Goal: Find specific page/section: Find specific page/section

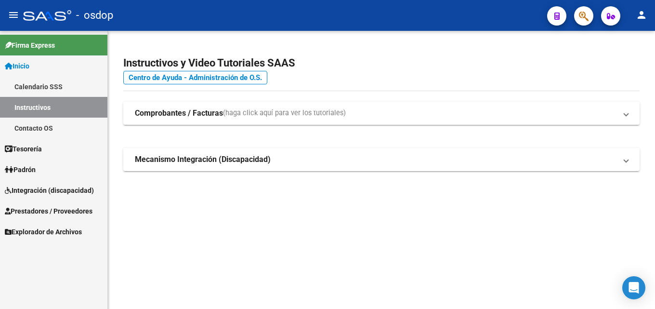
click at [58, 212] on span "Prestadores / Proveedores" at bounding box center [49, 211] width 88 height 11
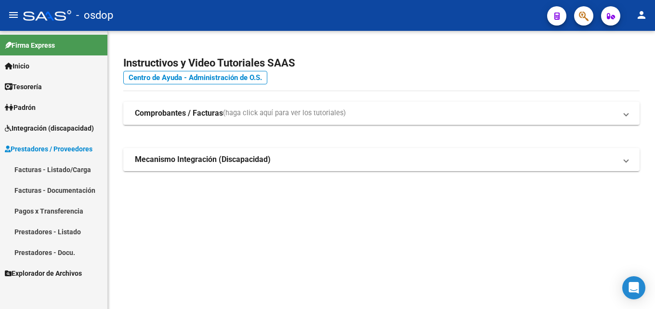
click at [66, 229] on link "Prestadores - Listado" at bounding box center [53, 231] width 107 height 21
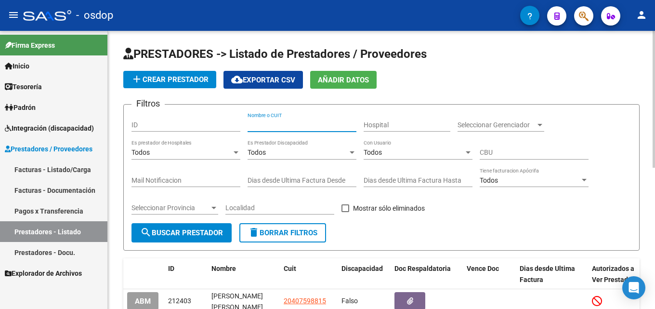
click at [269, 123] on input "Nombre o CUIT" at bounding box center [301, 125] width 109 height 8
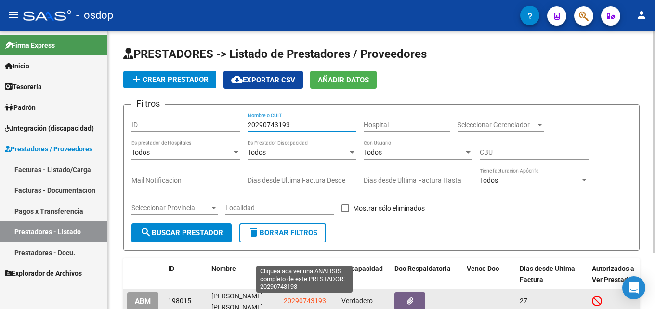
type input "20290743193"
click at [302, 300] on span "20290743193" at bounding box center [305, 301] width 42 height 8
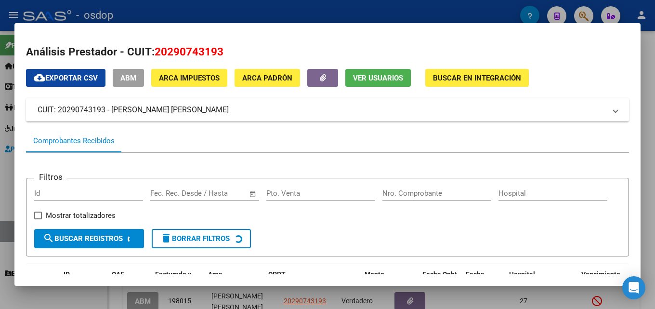
drag, startPoint x: 641, startPoint y: 123, endPoint x: 654, endPoint y: 161, distance: 39.7
click at [647, 161] on div at bounding box center [327, 154] width 655 height 309
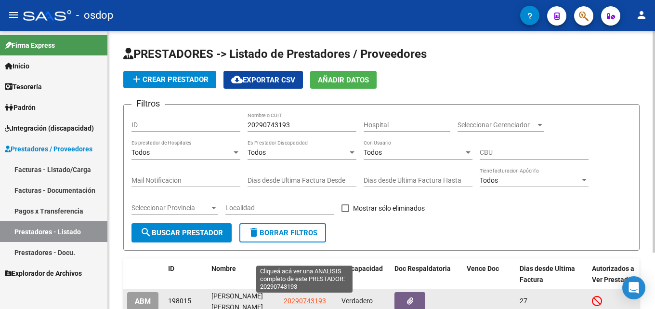
click at [296, 298] on span "20290743193" at bounding box center [305, 301] width 42 height 8
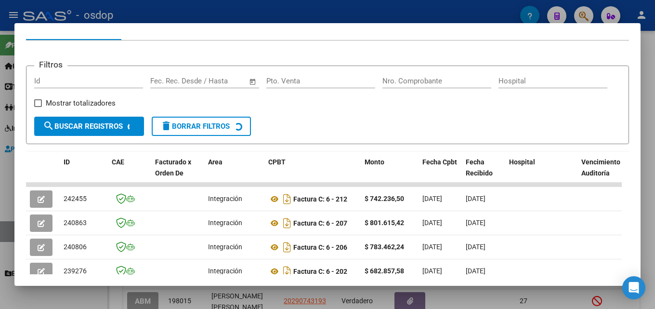
scroll to position [134, 0]
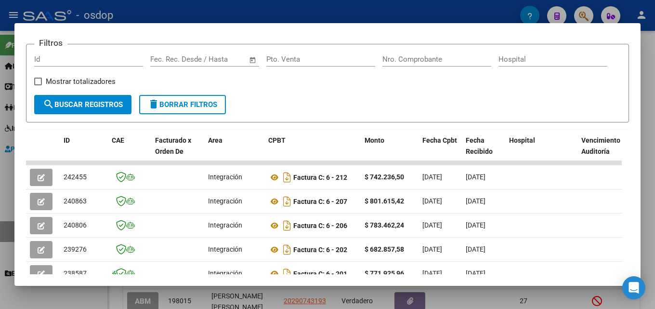
click at [647, 183] on div at bounding box center [327, 154] width 655 height 309
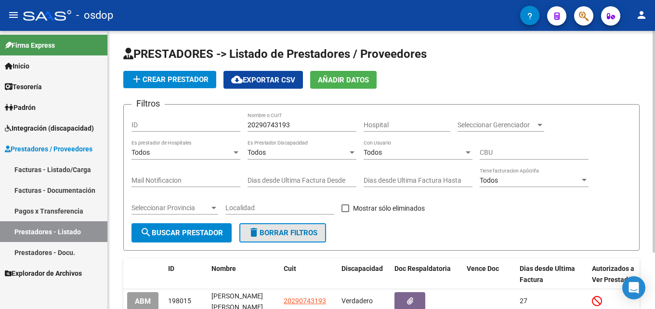
click at [293, 235] on span "delete Borrar Filtros" at bounding box center [282, 232] width 69 height 9
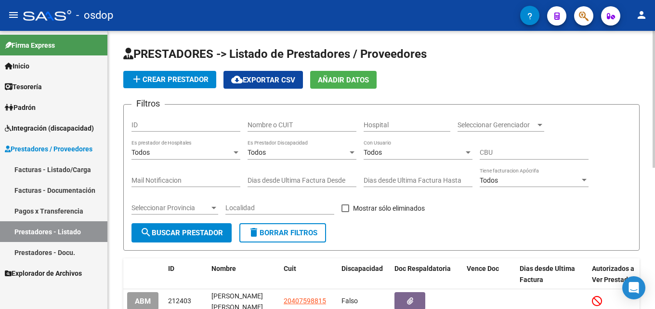
click at [269, 127] on input "Nombre o CUIT" at bounding box center [301, 125] width 109 height 8
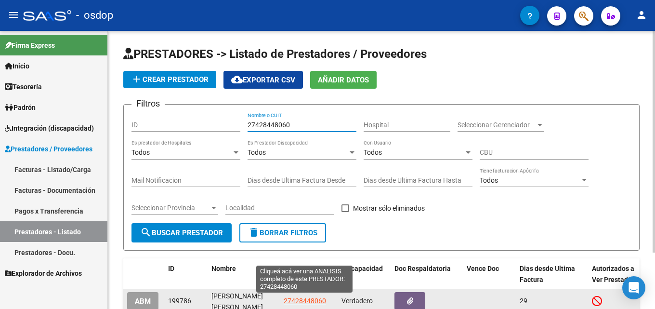
type input "27428448060"
click at [320, 298] on span "27428448060" at bounding box center [305, 301] width 42 height 8
type textarea "27428448060"
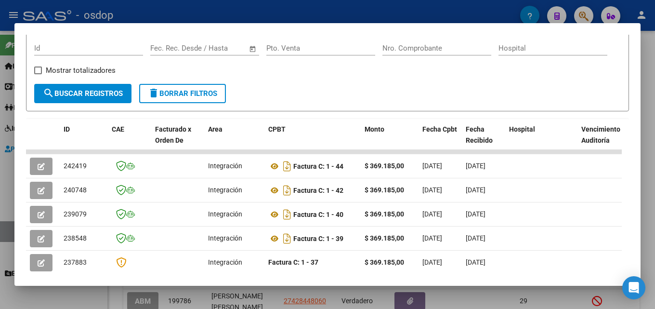
scroll to position [162, 0]
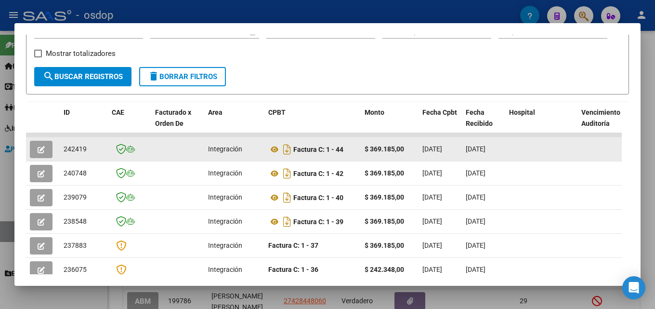
click at [36, 151] on button "button" at bounding box center [41, 149] width 23 height 17
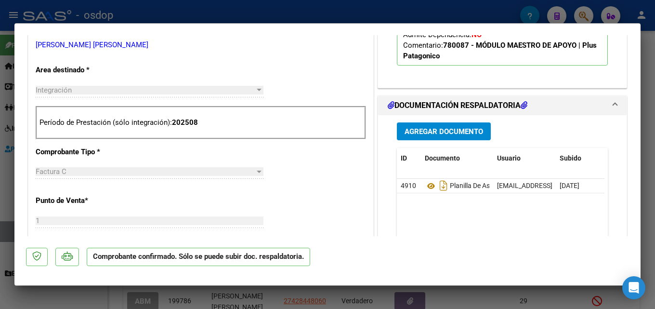
scroll to position [357, 0]
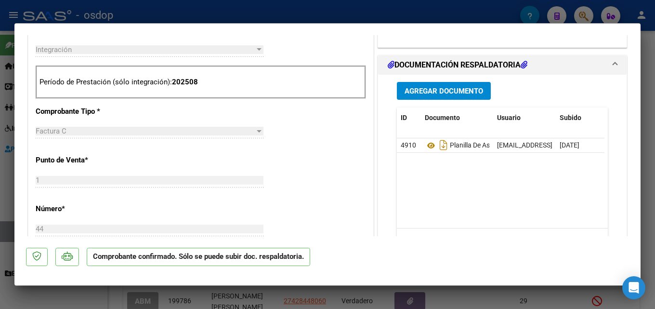
drag, startPoint x: 654, startPoint y: 152, endPoint x: 552, endPoint y: 161, distance: 103.0
click at [647, 152] on div at bounding box center [327, 154] width 655 height 309
type input "$ 0,00"
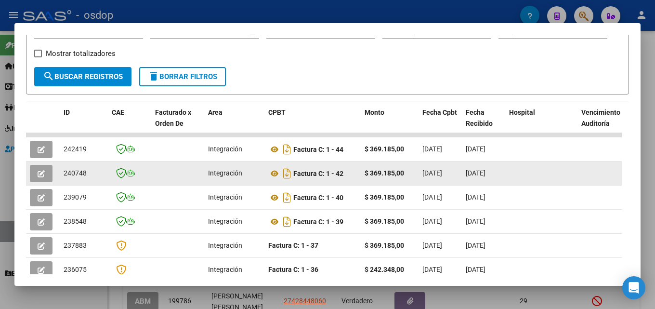
click at [49, 176] on button "button" at bounding box center [41, 173] width 23 height 17
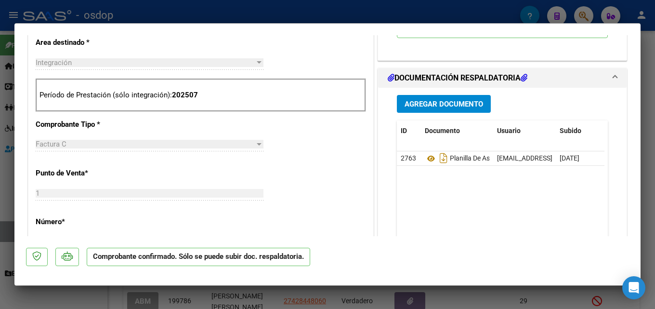
scroll to position [367, 0]
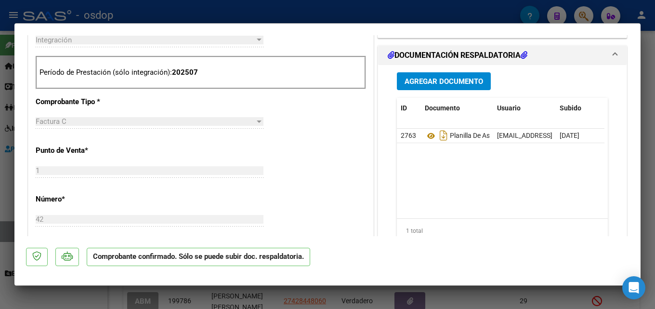
click at [647, 153] on div at bounding box center [327, 154] width 655 height 309
type input "$ 0,00"
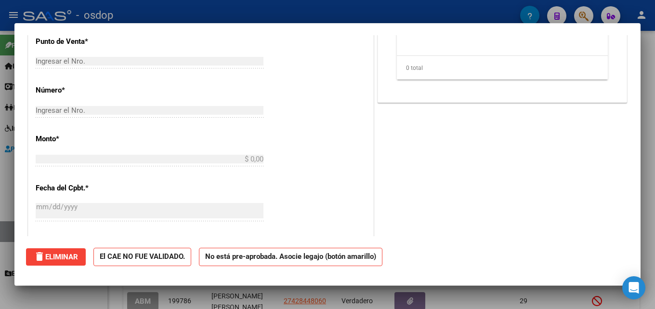
scroll to position [0, 0]
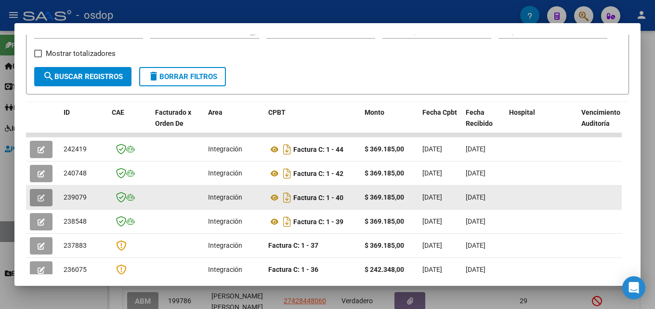
click at [35, 204] on button "button" at bounding box center [41, 197] width 23 height 17
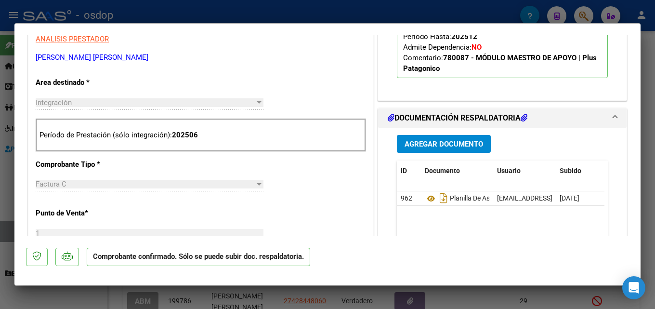
scroll to position [332, 0]
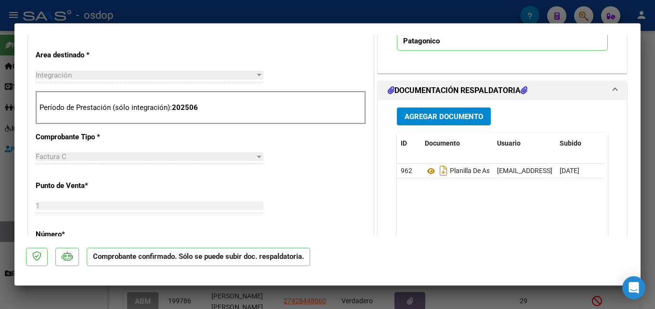
click at [647, 153] on div at bounding box center [327, 154] width 655 height 309
type input "$ 0,00"
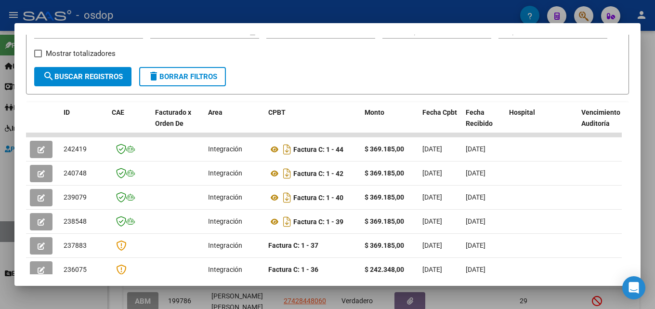
click at [647, 139] on div at bounding box center [327, 154] width 655 height 309
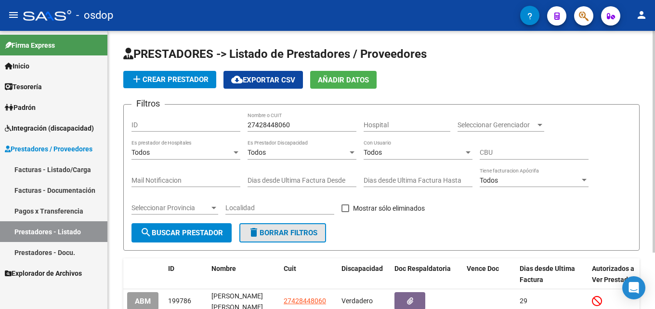
click at [300, 234] on span "delete Borrar Filtros" at bounding box center [282, 232] width 69 height 9
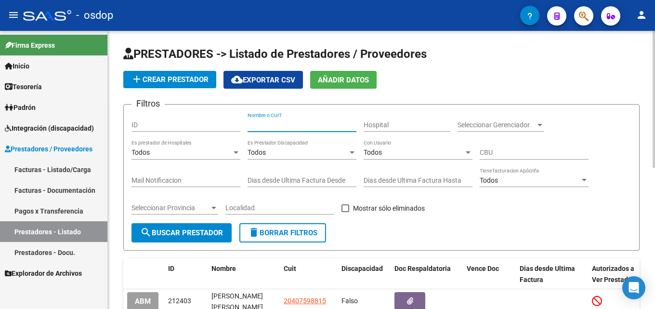
click at [278, 123] on input "Nombre o CUIT" at bounding box center [301, 125] width 109 height 8
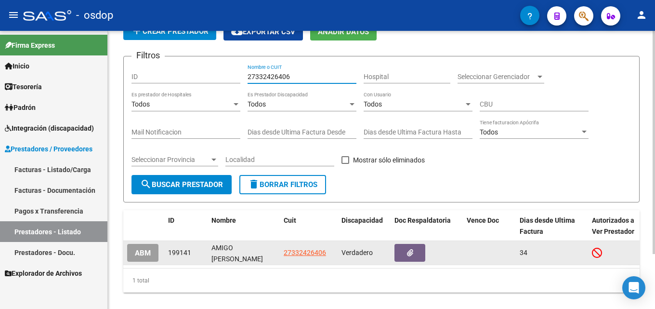
scroll to position [20, 0]
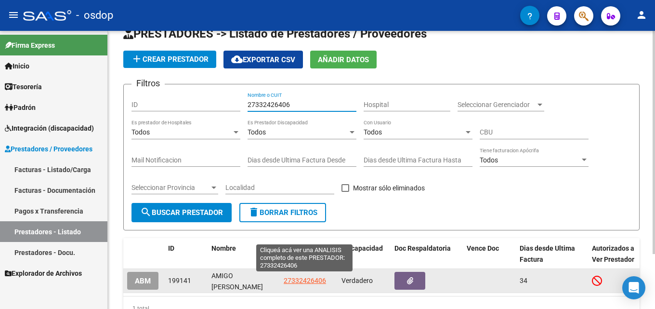
type input "27332426406"
click at [301, 276] on span "27332426406" at bounding box center [305, 280] width 42 height 8
type textarea "27332426406"
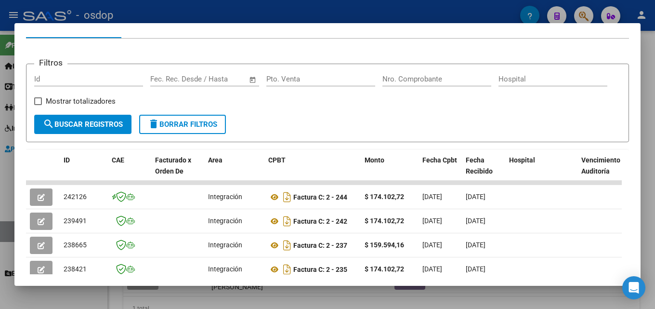
scroll to position [129, 0]
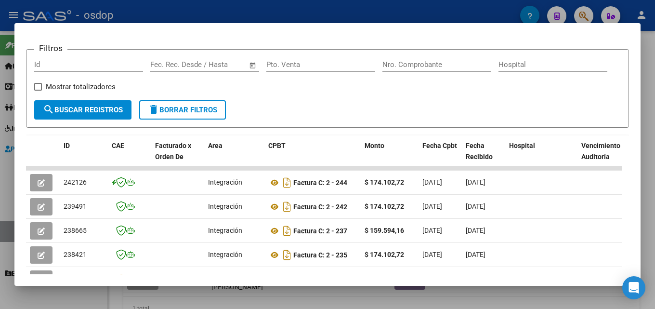
click at [647, 185] on div at bounding box center [327, 154] width 655 height 309
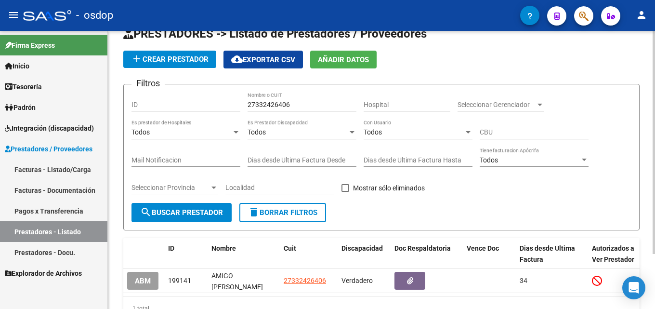
drag, startPoint x: 316, startPoint y: 215, endPoint x: 323, endPoint y: 187, distance: 29.1
click at [316, 215] on span "delete Borrar Filtros" at bounding box center [282, 212] width 69 height 9
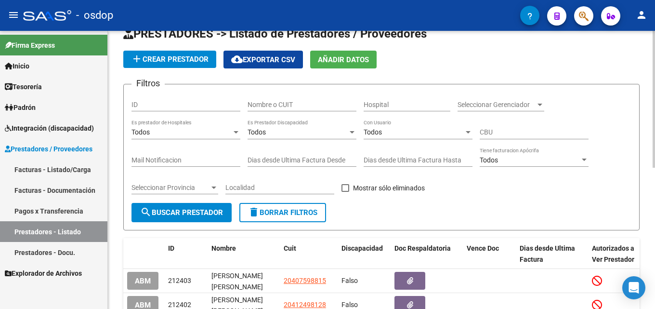
click at [297, 105] on input "Nombre o CUIT" at bounding box center [301, 105] width 109 height 8
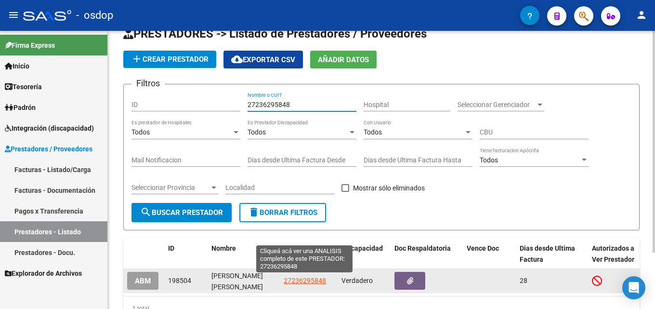
type input "27236295848"
click at [304, 279] on span "27236295848" at bounding box center [305, 280] width 42 height 8
type textarea "27236295848"
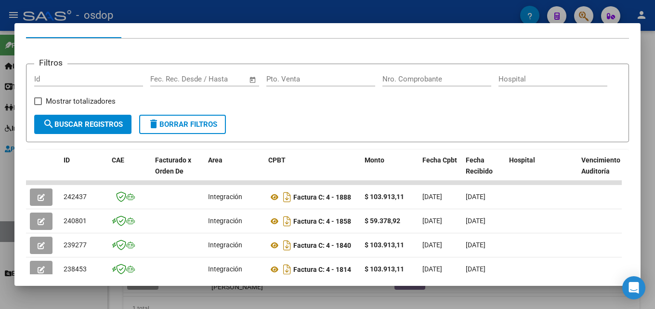
scroll to position [119, 0]
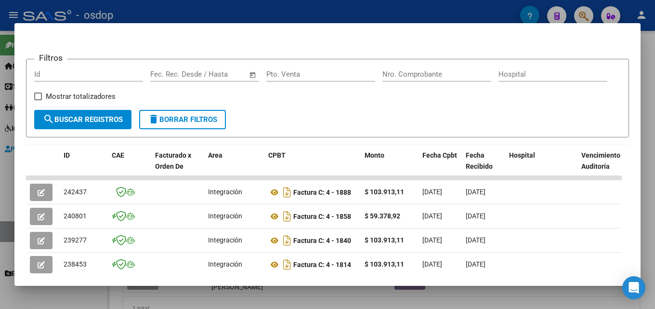
click at [647, 183] on div at bounding box center [327, 154] width 655 height 309
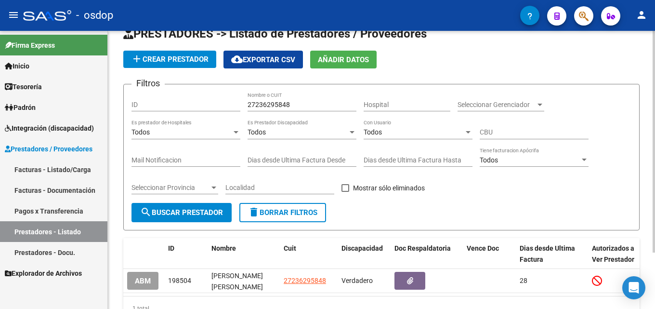
click at [278, 216] on span "delete Borrar Filtros" at bounding box center [282, 212] width 69 height 9
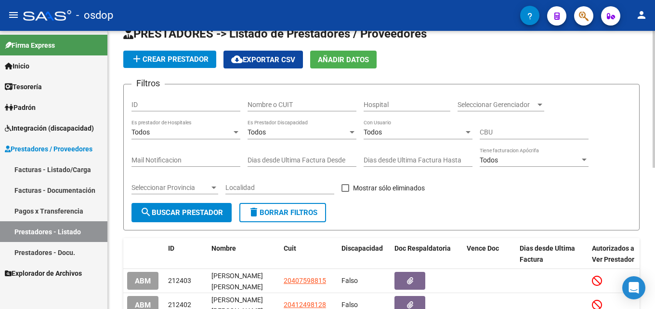
click at [269, 98] on div "Nombre o CUIT" at bounding box center [301, 101] width 109 height 19
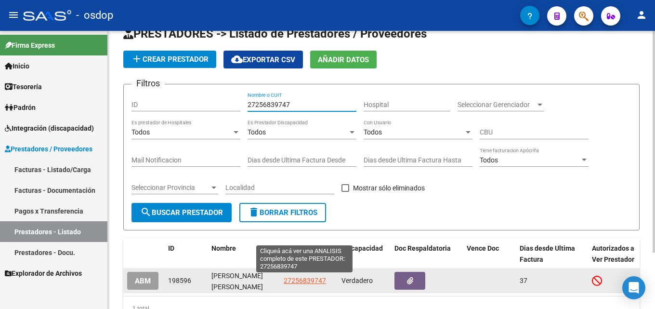
type input "27256839747"
click at [295, 276] on span "27256839747" at bounding box center [305, 280] width 42 height 8
type textarea "27256839747"
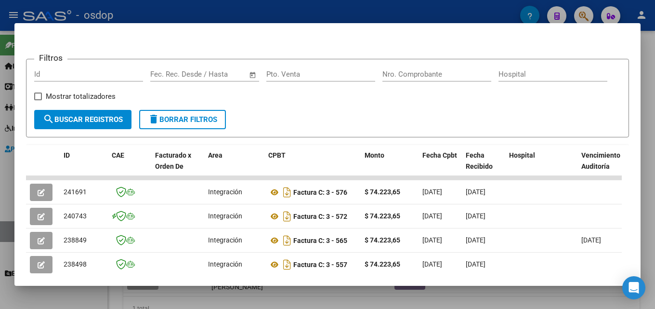
click at [647, 172] on div at bounding box center [327, 154] width 655 height 309
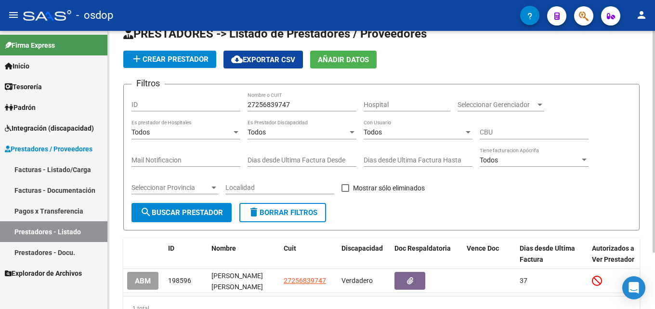
click at [268, 209] on span "delete Borrar Filtros" at bounding box center [282, 212] width 69 height 9
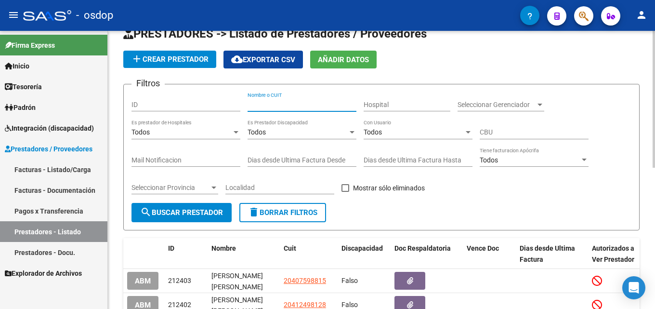
click at [287, 102] on input "Nombre o CUIT" at bounding box center [301, 105] width 109 height 8
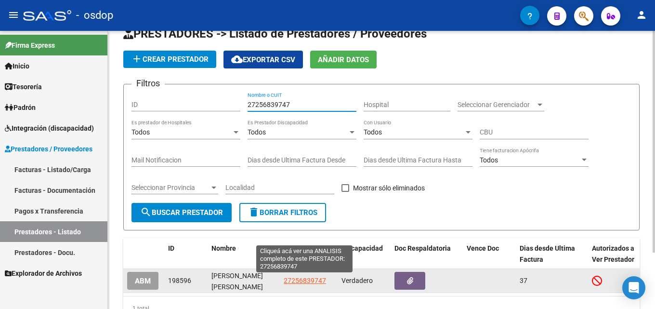
type input "27256839747"
click at [315, 278] on span "27256839747" at bounding box center [305, 280] width 42 height 8
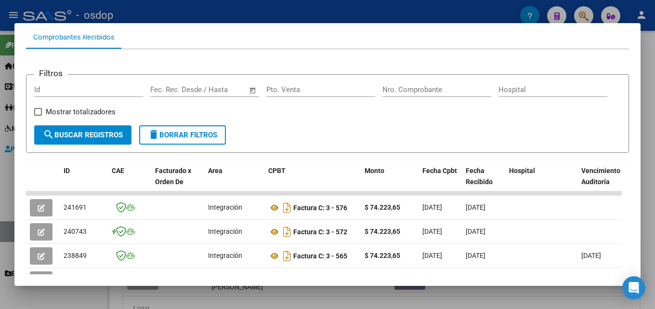
scroll to position [113, 0]
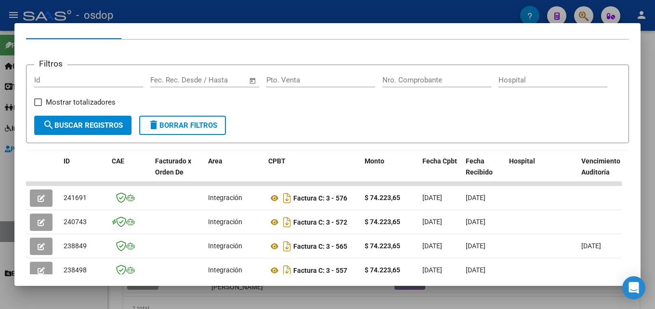
click at [647, 177] on div at bounding box center [327, 154] width 655 height 309
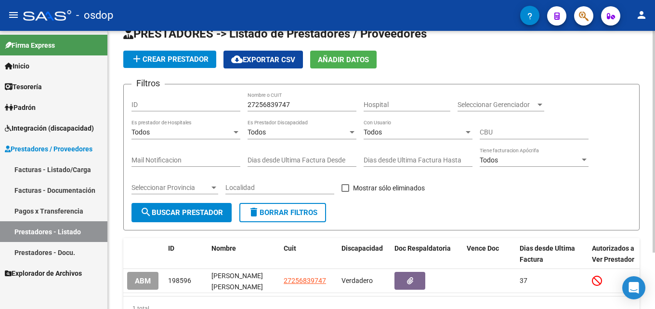
click at [294, 215] on span "delete Borrar Filtros" at bounding box center [282, 212] width 69 height 9
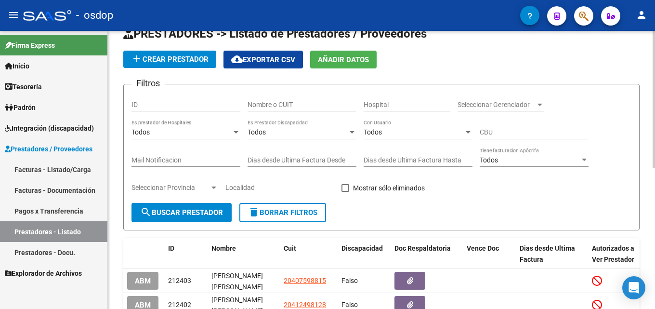
click at [296, 105] on input "Nombre o CUIT" at bounding box center [301, 105] width 109 height 8
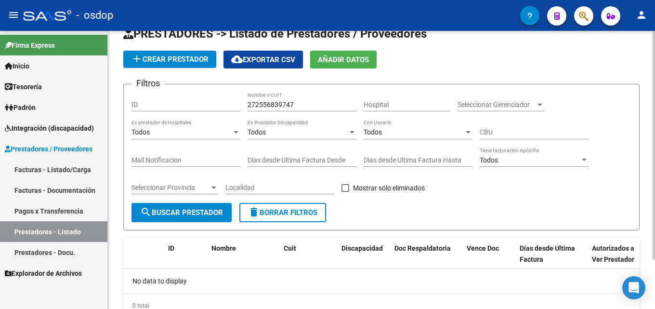
drag, startPoint x: 301, startPoint y: 100, endPoint x: 233, endPoint y: 111, distance: 69.2
click at [233, 111] on div "Filtros ID 272556839747 Nombre o CUIT Hospital Seleccionar Gerenciador Seleccio…" at bounding box center [381, 147] width 500 height 111
click at [306, 106] on input "272556839747" at bounding box center [301, 105] width 109 height 8
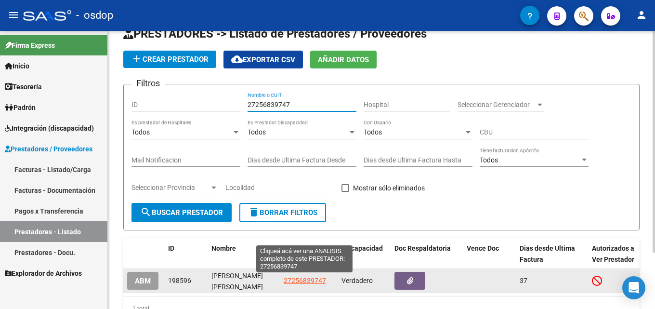
type input "27256839747"
click at [297, 275] on app-link-go-to "27256839747" at bounding box center [305, 280] width 42 height 11
click at [309, 280] on span "27256839747" at bounding box center [305, 280] width 42 height 8
copy span "3"
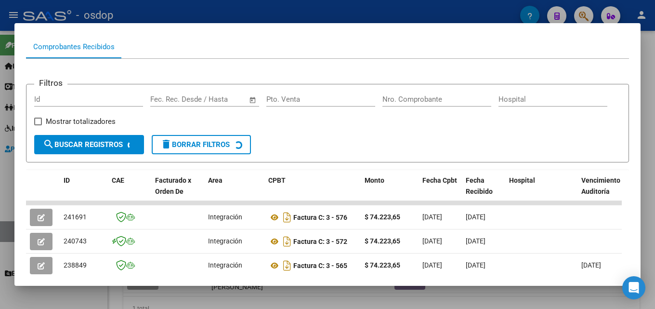
scroll to position [97, 0]
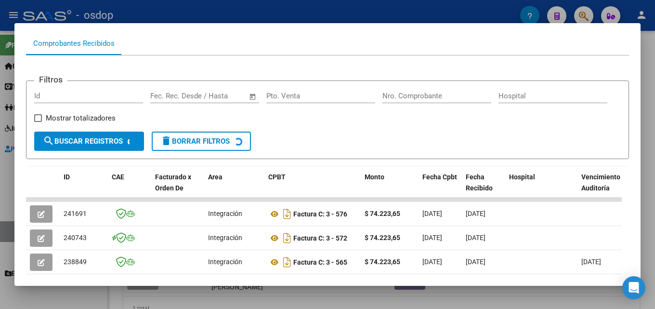
click at [647, 227] on div at bounding box center [327, 154] width 655 height 309
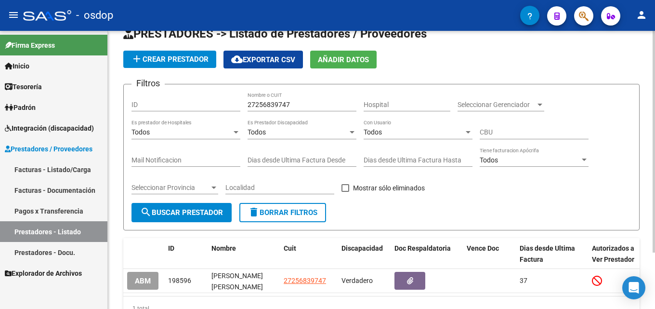
click at [282, 217] on button "delete Borrar Filtros" at bounding box center [282, 212] width 87 height 19
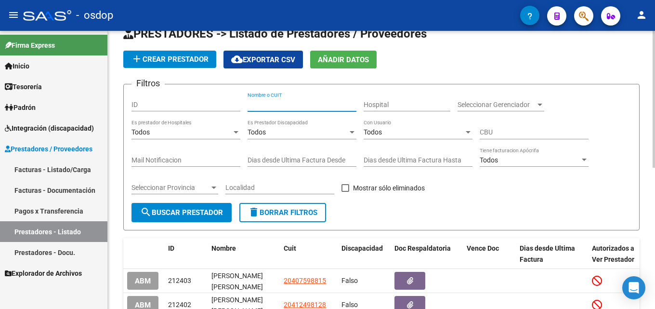
click at [288, 106] on input "Nombre o CUIT" at bounding box center [301, 105] width 109 height 8
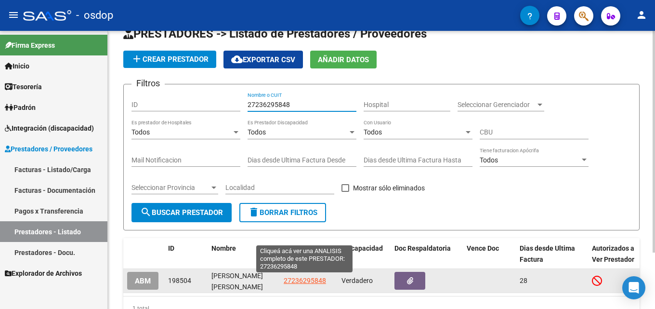
type input "27236295848"
click at [309, 278] on span "27236295848" at bounding box center [305, 280] width 42 height 8
type textarea "27236295848"
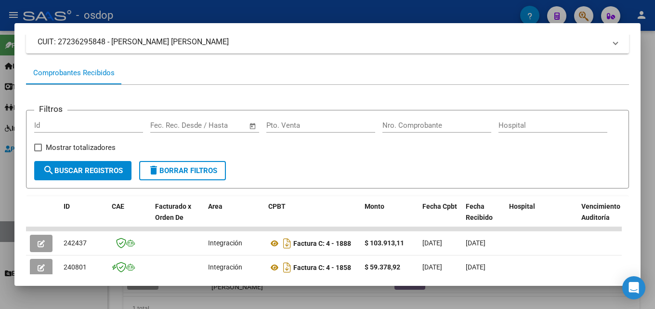
scroll to position [69, 0]
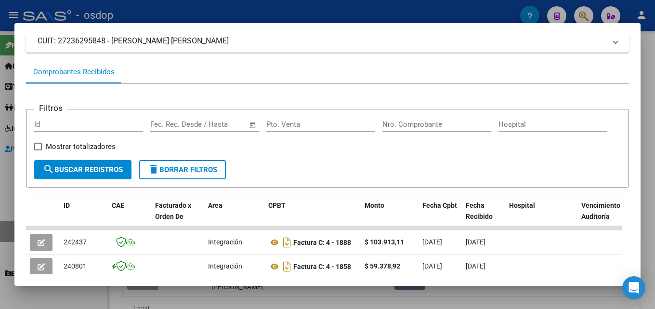
click at [647, 165] on div at bounding box center [327, 154] width 655 height 309
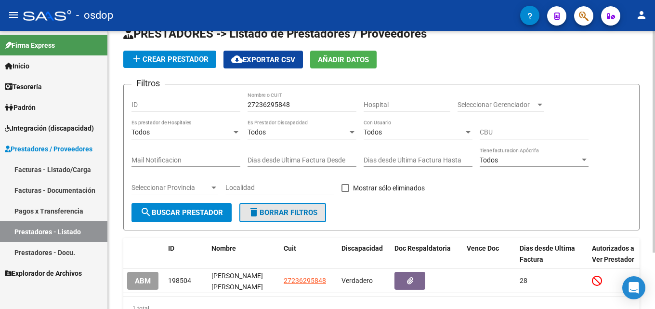
click at [280, 211] on span "delete Borrar Filtros" at bounding box center [282, 212] width 69 height 9
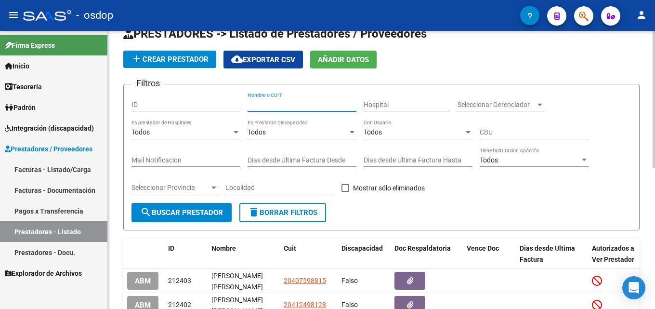
click at [254, 105] on input "Nombre o CUIT" at bounding box center [301, 105] width 109 height 8
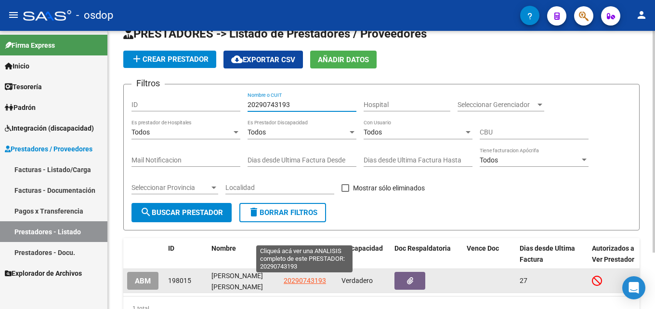
type input "20290743193"
click at [299, 279] on span "20290743193" at bounding box center [305, 280] width 42 height 8
type textarea "20290743193"
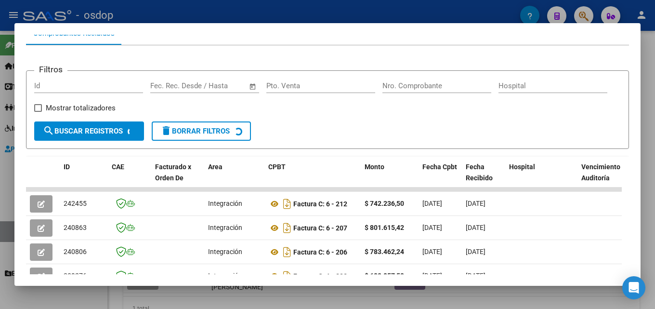
scroll to position [139, 0]
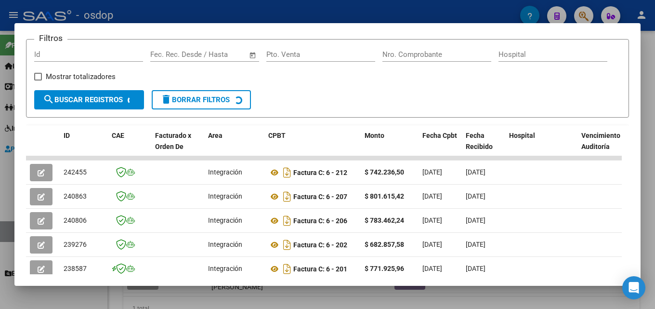
click at [647, 187] on div at bounding box center [327, 154] width 655 height 309
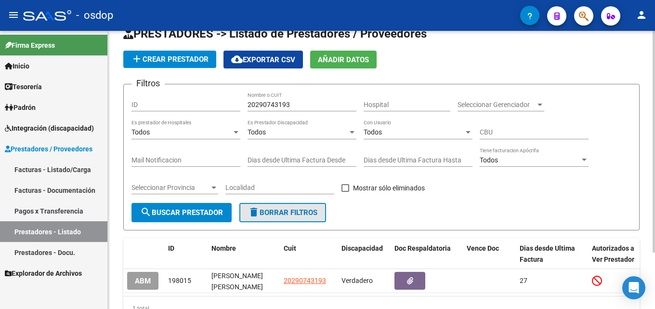
click at [275, 216] on span "delete Borrar Filtros" at bounding box center [282, 212] width 69 height 9
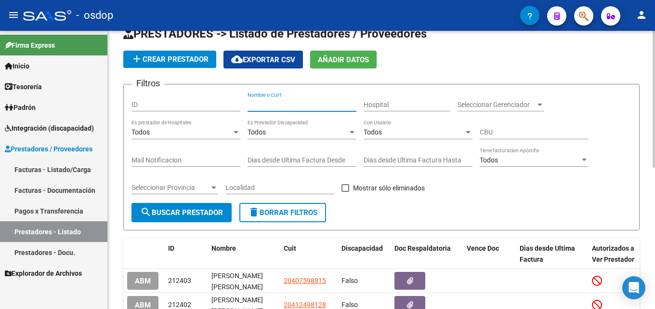
click at [272, 104] on input "Nombre o CUIT" at bounding box center [301, 105] width 109 height 8
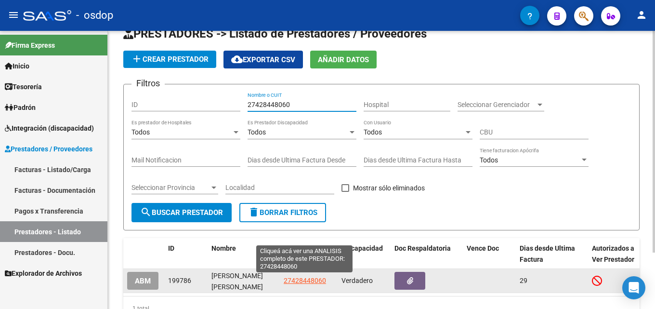
type input "27428448060"
click at [291, 280] on span "27428448060" at bounding box center [305, 280] width 42 height 8
type textarea "27428448060"
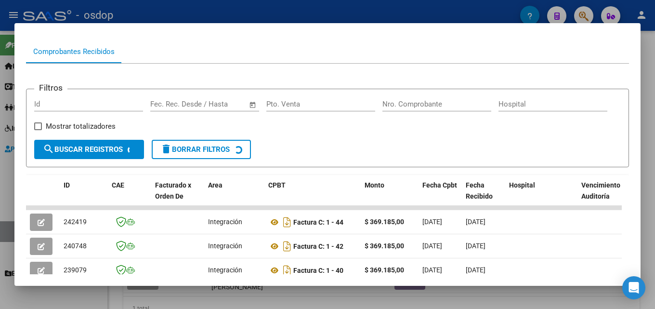
scroll to position [91, 0]
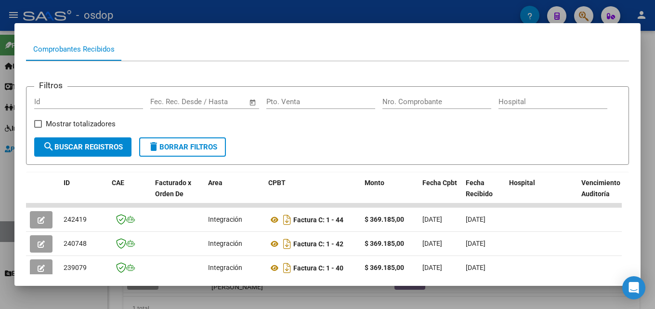
click at [647, 192] on div at bounding box center [327, 154] width 655 height 309
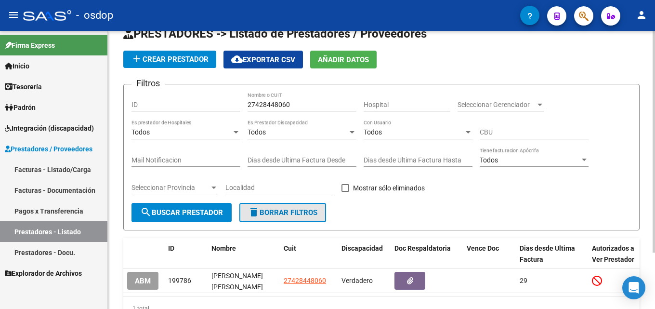
click at [289, 217] on button "delete Borrar Filtros" at bounding box center [282, 212] width 87 height 19
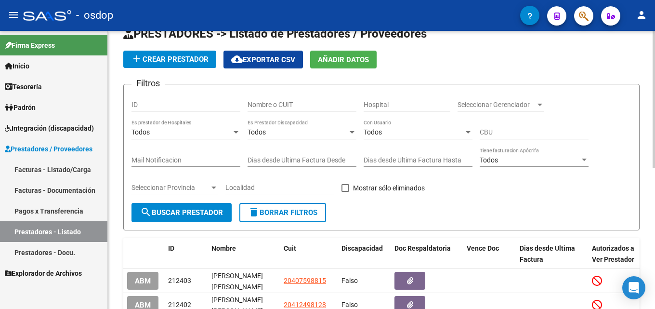
click at [271, 107] on input "Nombre o CUIT" at bounding box center [301, 105] width 109 height 8
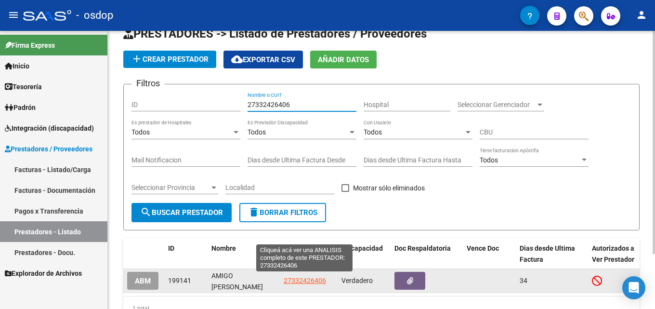
type input "27332426406"
click at [306, 280] on span "27332426406" at bounding box center [305, 280] width 42 height 8
type textarea "27332426406"
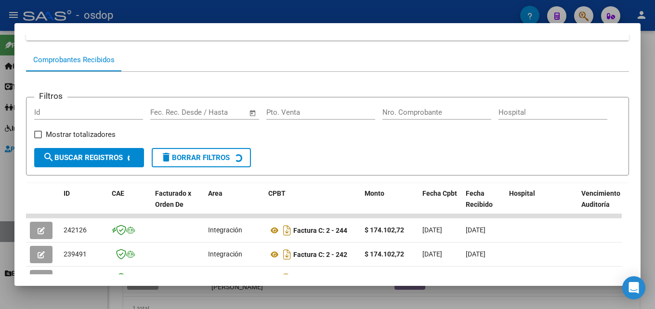
scroll to position [94, 0]
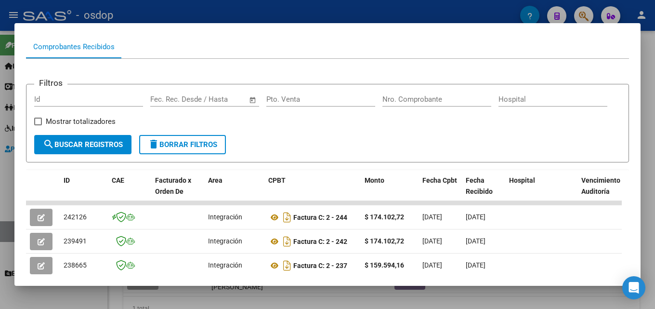
click at [647, 169] on div at bounding box center [327, 154] width 655 height 309
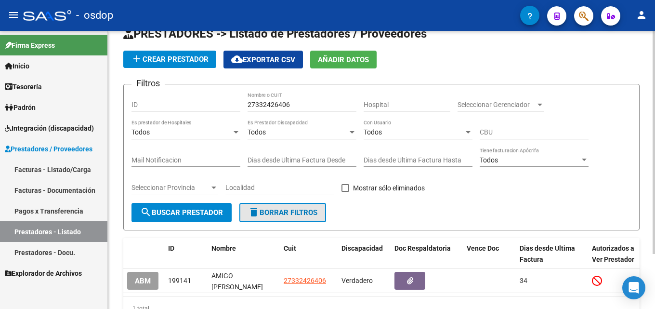
click at [293, 213] on span "delete Borrar Filtros" at bounding box center [282, 212] width 69 height 9
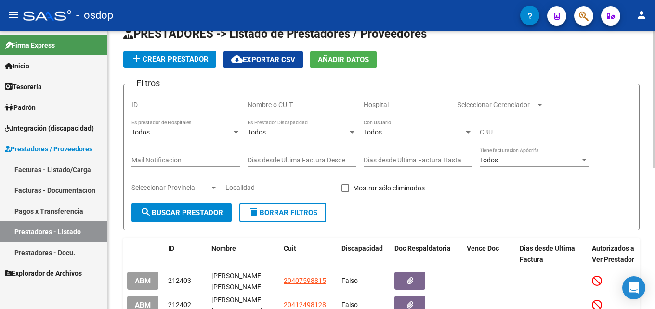
click at [273, 101] on input "Nombre o CUIT" at bounding box center [301, 105] width 109 height 8
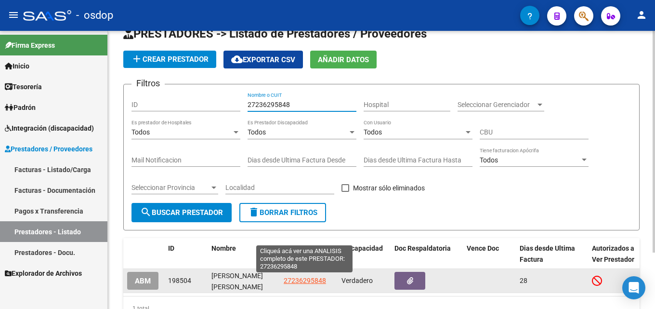
type input "27236295848"
click at [305, 281] on span "27236295848" at bounding box center [305, 280] width 42 height 8
type textarea "27236295848"
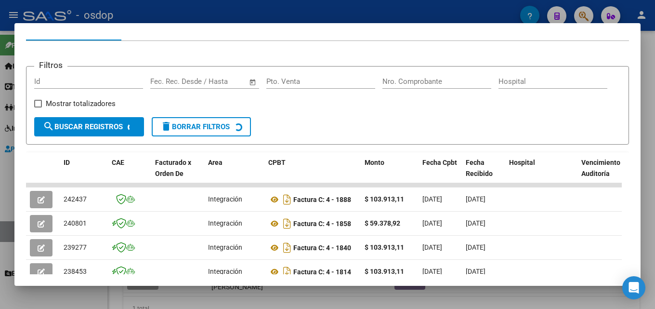
scroll to position [146, 0]
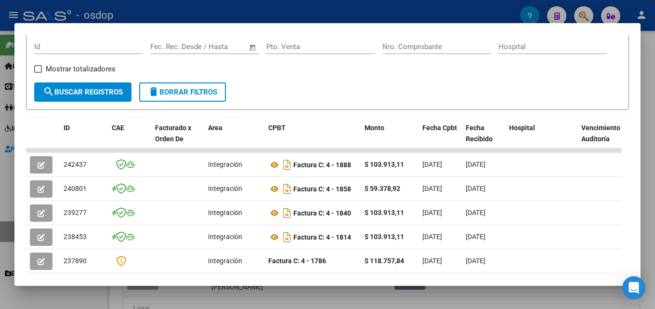
click at [647, 194] on div at bounding box center [327, 154] width 655 height 309
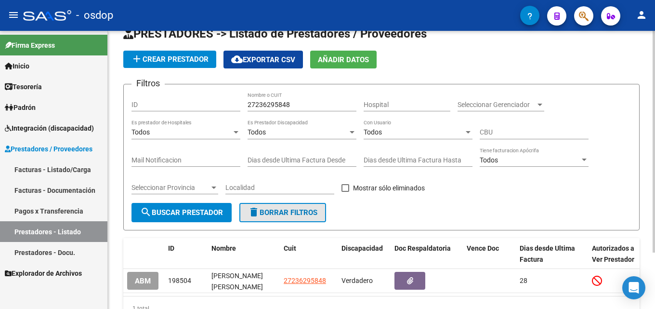
click at [266, 210] on span "delete Borrar Filtros" at bounding box center [282, 212] width 69 height 9
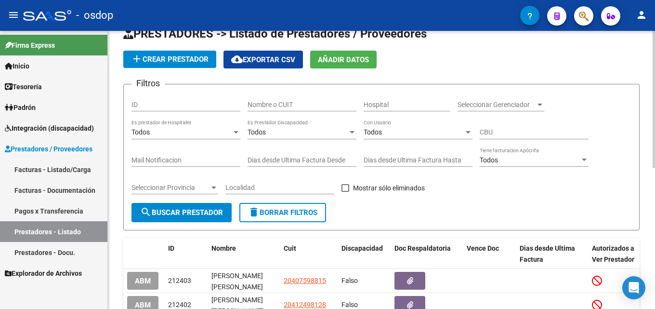
click at [267, 99] on div "Nombre o CUIT" at bounding box center [301, 101] width 109 height 19
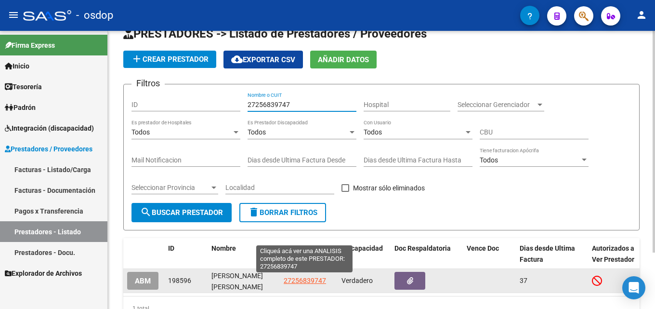
type input "27256839747"
click at [301, 281] on span "27256839747" at bounding box center [305, 280] width 42 height 8
type textarea "27256839747"
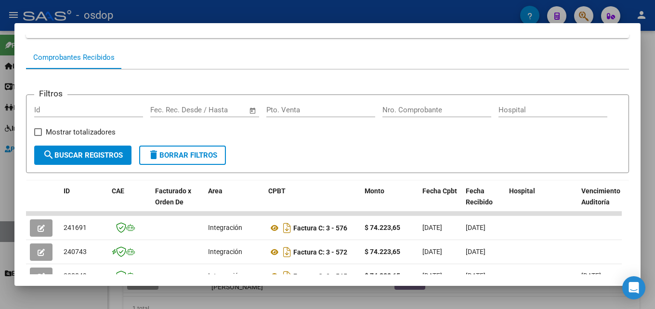
scroll to position [86, 0]
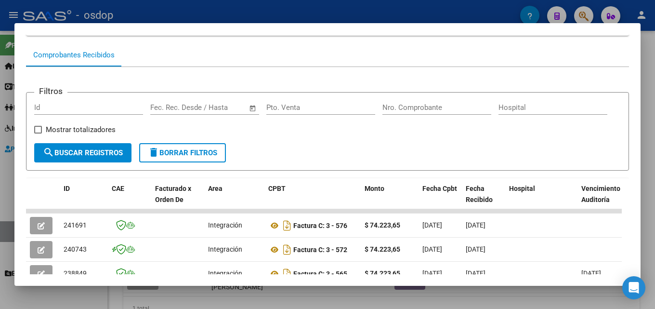
click at [647, 196] on div at bounding box center [327, 154] width 655 height 309
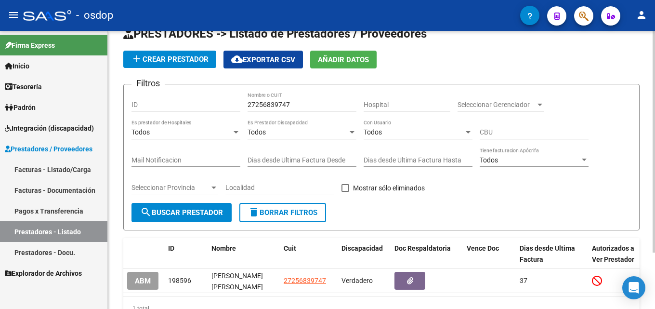
click at [279, 215] on span "delete Borrar Filtros" at bounding box center [282, 212] width 69 height 9
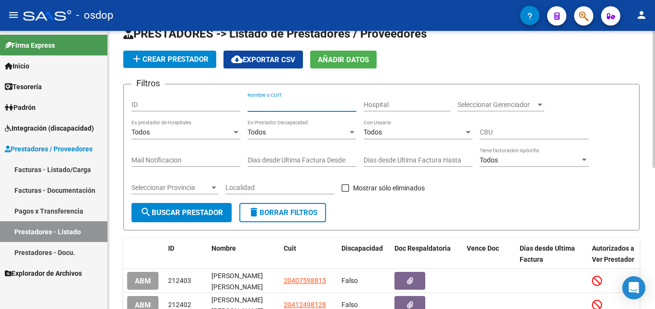
click at [261, 105] on input "Nombre o CUIT" at bounding box center [301, 105] width 109 height 8
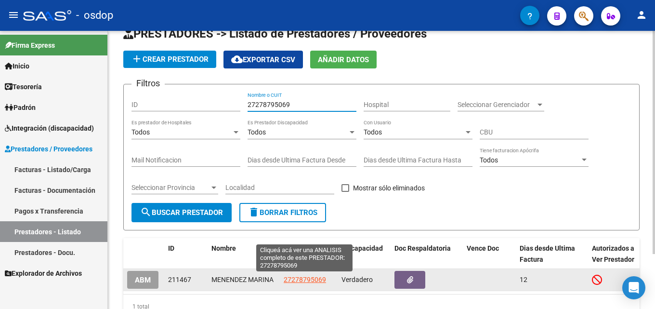
type input "27278795069"
click at [297, 275] on span "27278795069" at bounding box center [305, 279] width 42 height 8
type textarea "27278795069"
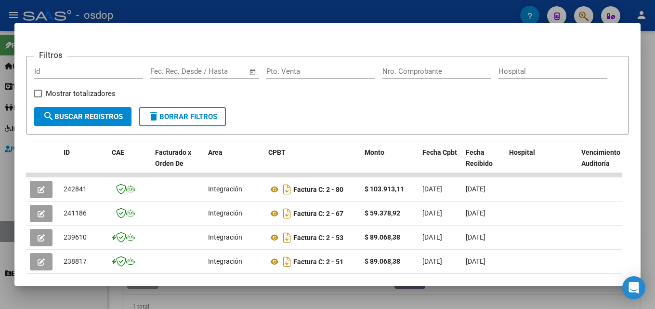
scroll to position [121, 0]
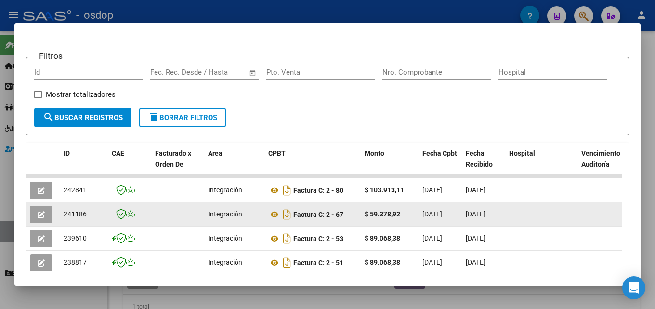
click at [41, 215] on icon "button" at bounding box center [41, 214] width 7 height 7
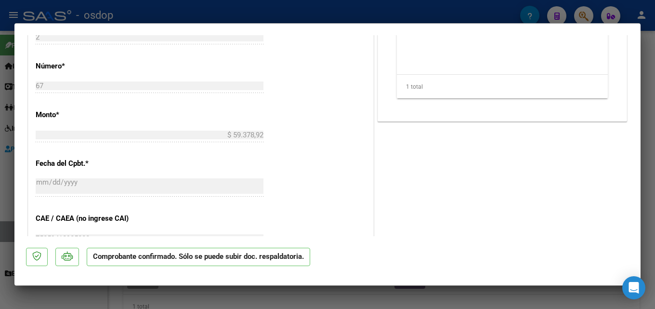
scroll to position [523, 0]
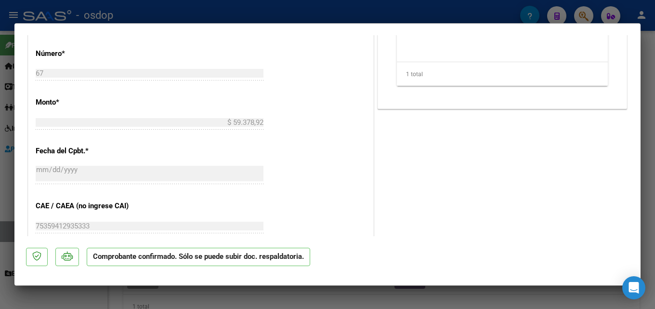
click at [647, 173] on div at bounding box center [327, 154] width 655 height 309
type input "$ 0,00"
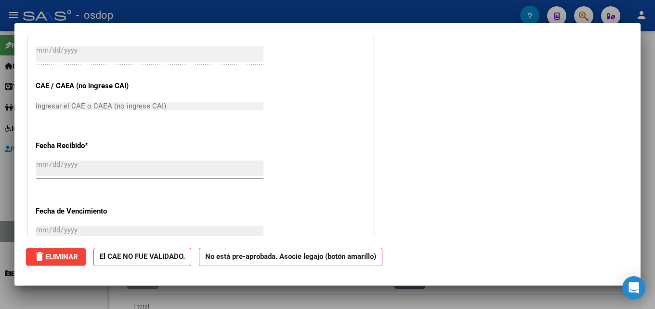
scroll to position [0, 0]
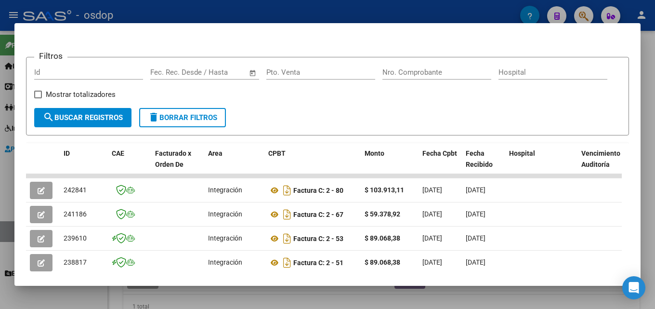
click at [647, 107] on div at bounding box center [327, 154] width 655 height 309
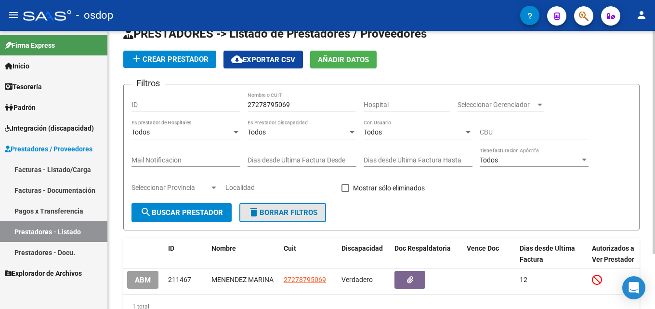
click at [301, 209] on span "delete Borrar Filtros" at bounding box center [282, 212] width 69 height 9
